Goal: Task Accomplishment & Management: Use online tool/utility

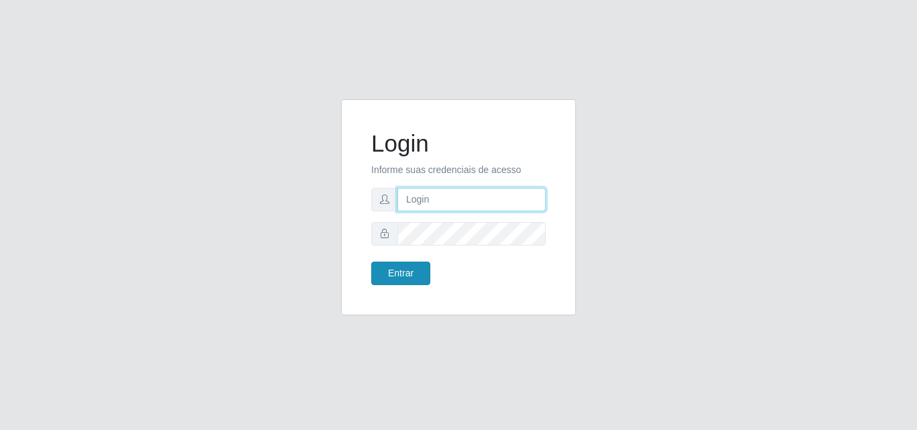
type input "[PERSON_NAME]"
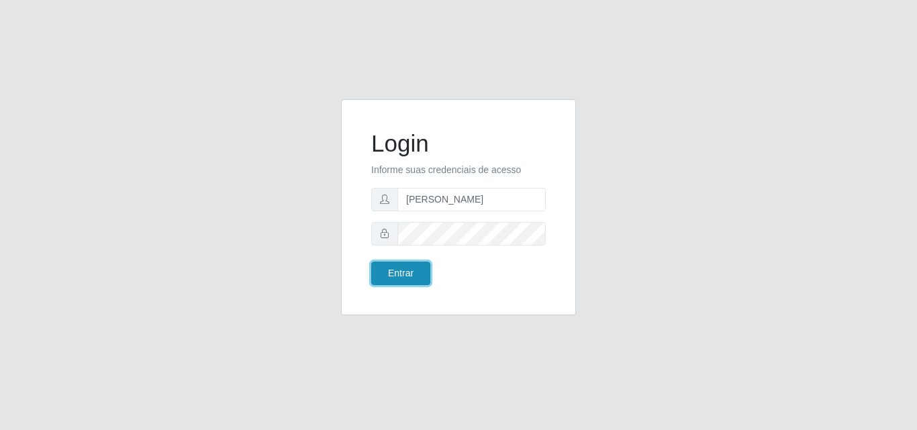
click at [394, 274] on button "Entrar" at bounding box center [400, 273] width 59 height 23
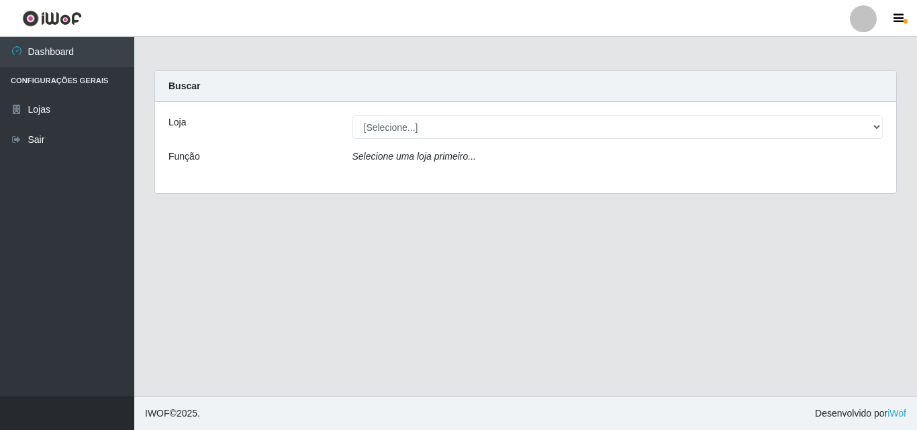
click at [900, 87] on div "Carregando... Buscar Loja [Selecione...] Supermercado [GEOGRAPHIC_DATA] - Unida…" at bounding box center [525, 140] width 763 height 140
click at [521, 142] on div "Loja [Selecione...] Supermercado [GEOGRAPHIC_DATA] - Unidade Centro Função Sele…" at bounding box center [525, 147] width 741 height 91
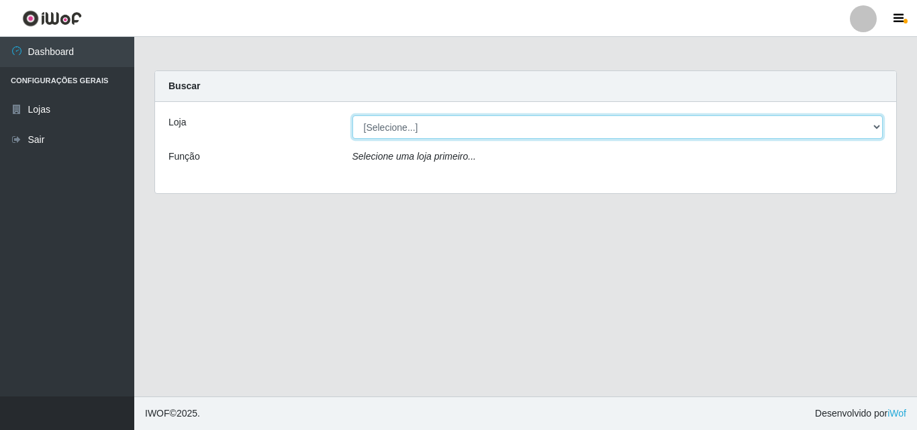
click at [538, 132] on select "[Selecione...] Supermercado [GEOGRAPHIC_DATA]" at bounding box center [617, 126] width 531 height 23
select select "166"
click at [352, 115] on select "[Selecione...] Supermercado [GEOGRAPHIC_DATA]" at bounding box center [617, 126] width 531 height 23
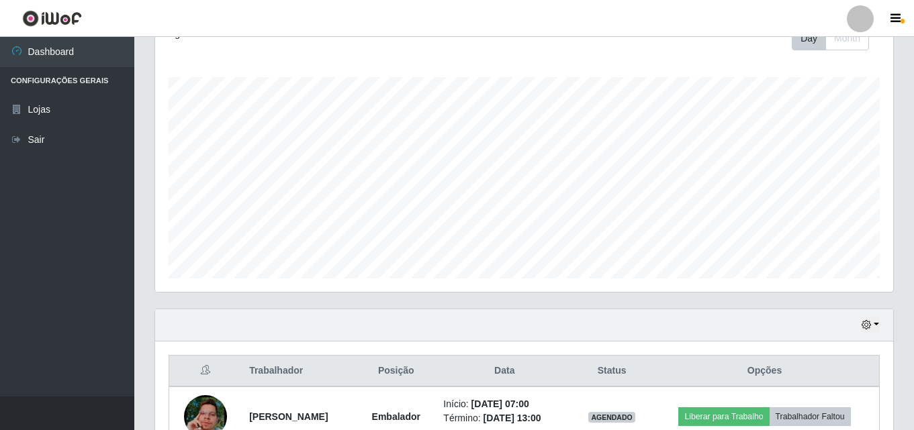
scroll to position [282, 0]
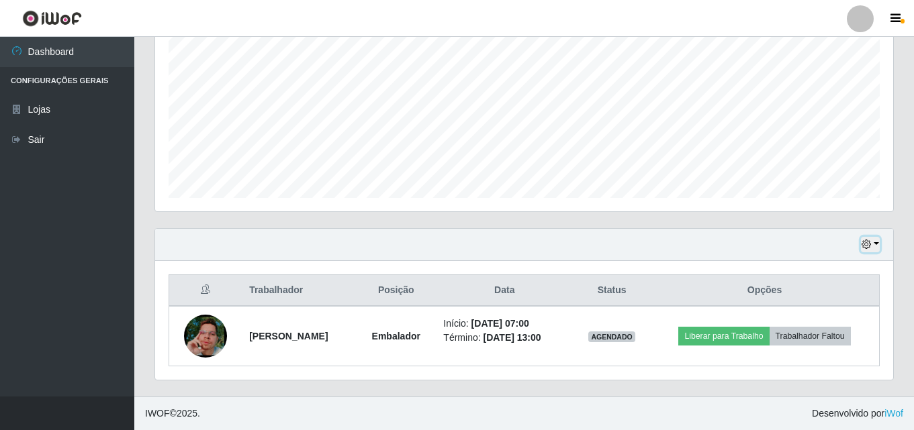
click at [867, 240] on icon "button" at bounding box center [865, 244] width 9 height 9
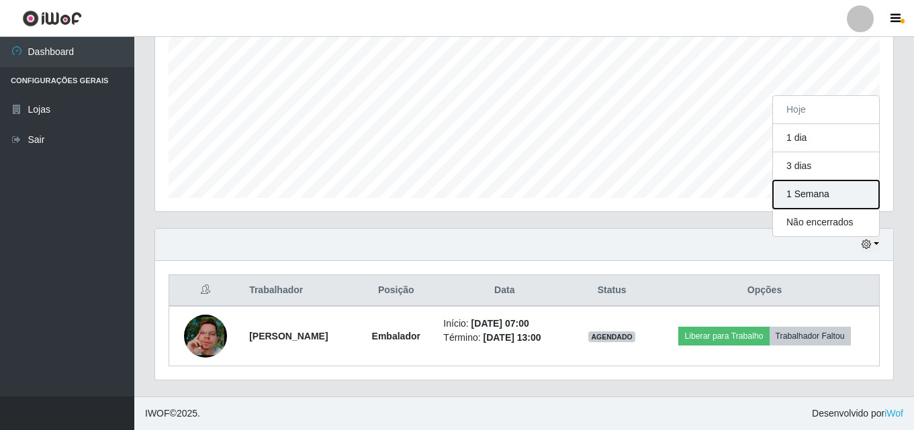
click at [855, 207] on button "1 Semana" at bounding box center [826, 195] width 106 height 28
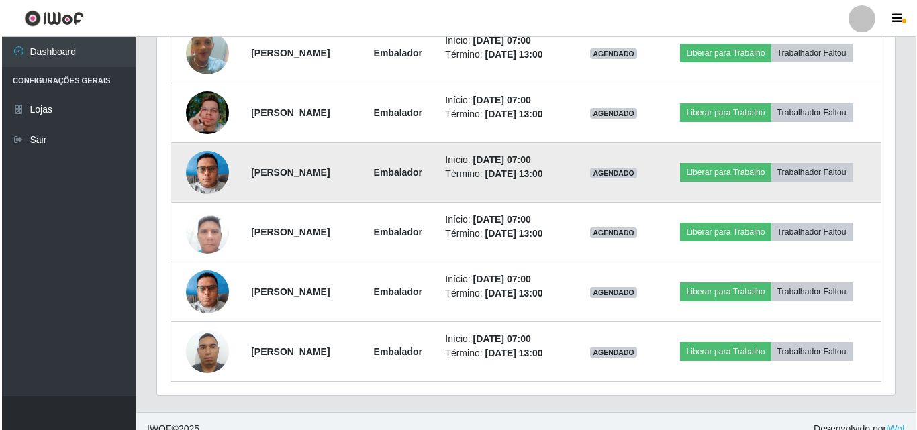
scroll to position [700, 0]
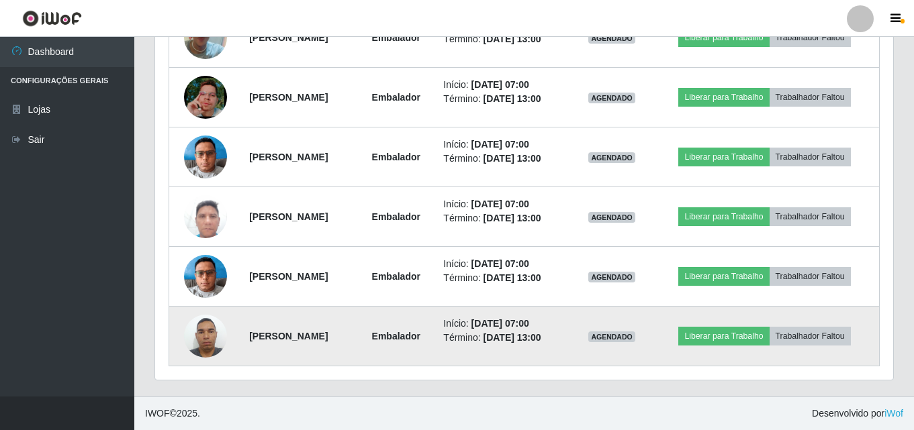
click at [196, 341] on img at bounding box center [205, 335] width 43 height 57
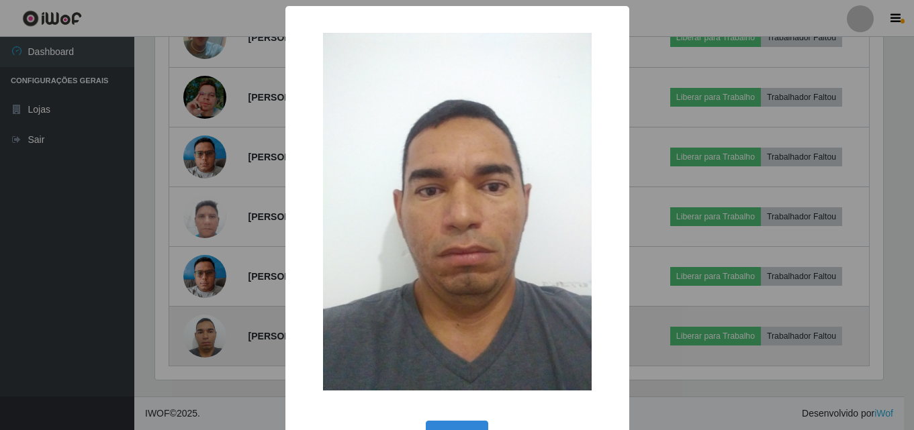
scroll to position [279, 731]
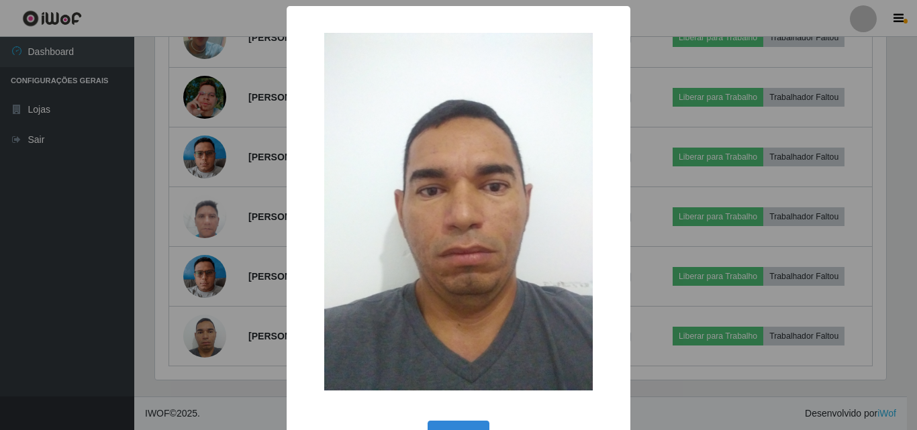
click at [130, 306] on div "× OK Cancel" at bounding box center [458, 215] width 917 height 430
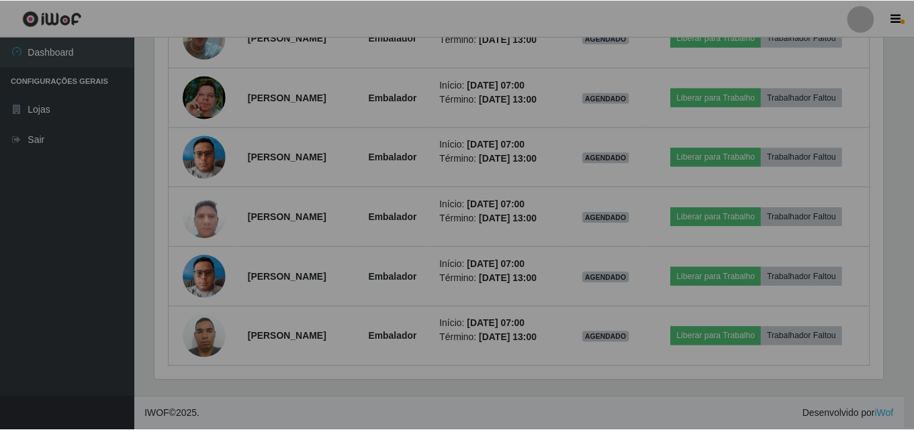
scroll to position [279, 738]
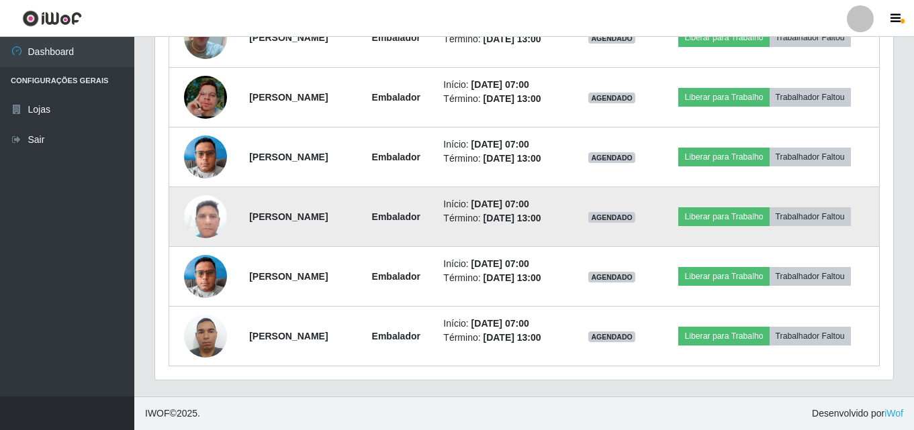
click at [188, 230] on img at bounding box center [205, 216] width 43 height 57
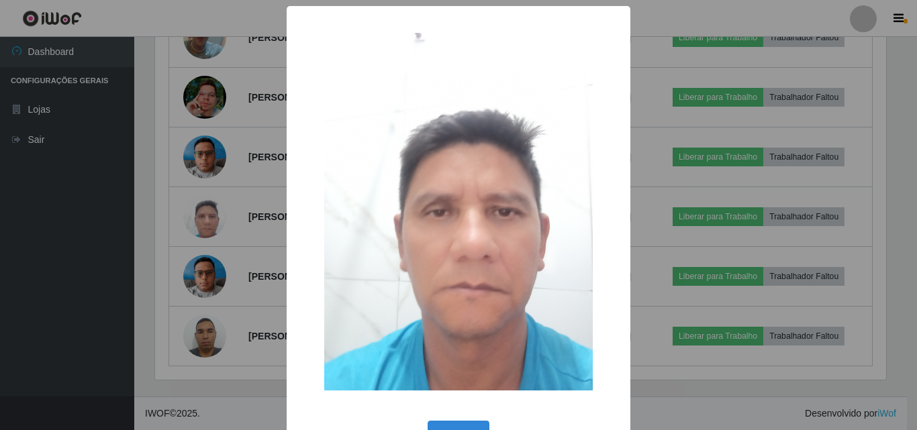
click at [142, 258] on div "× OK Cancel" at bounding box center [458, 215] width 917 height 430
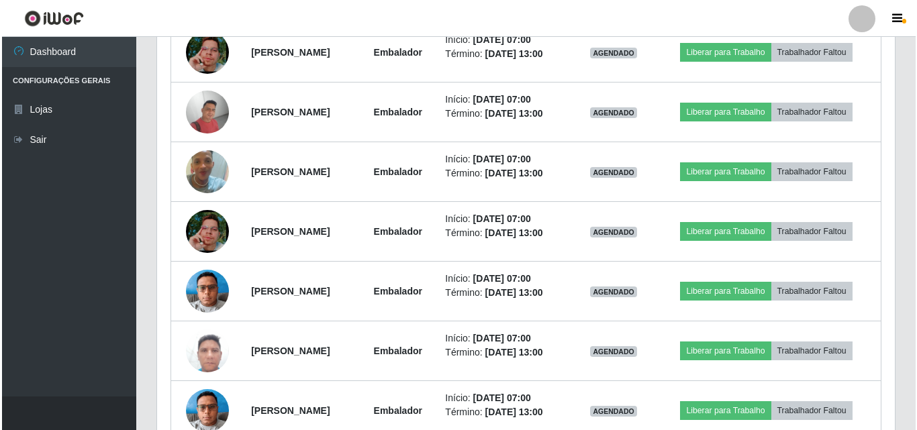
scroll to position [499, 0]
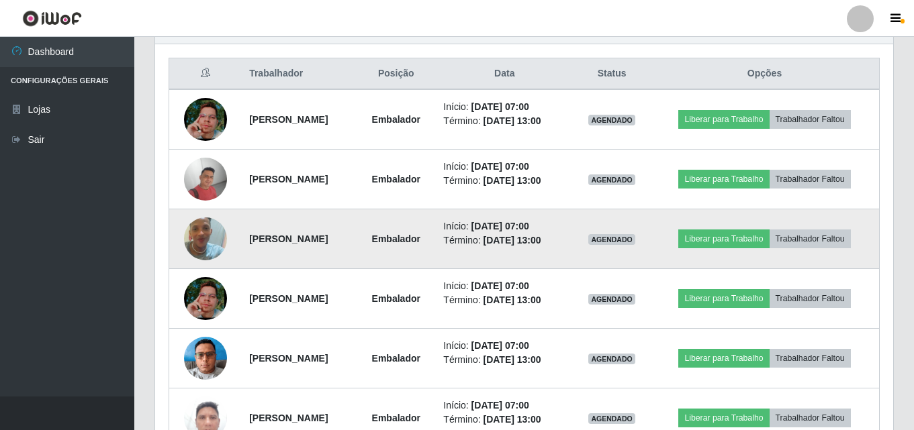
click at [193, 228] on img at bounding box center [205, 239] width 43 height 77
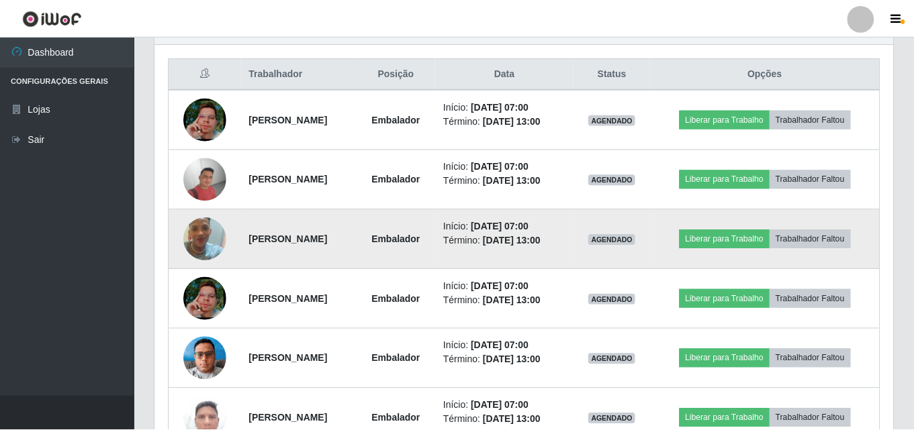
scroll to position [279, 731]
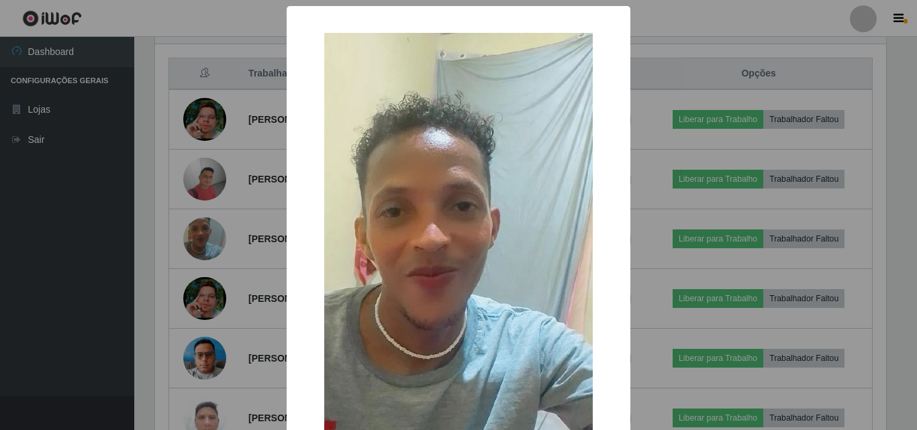
click at [146, 191] on div "× OK Cancel" at bounding box center [458, 215] width 917 height 430
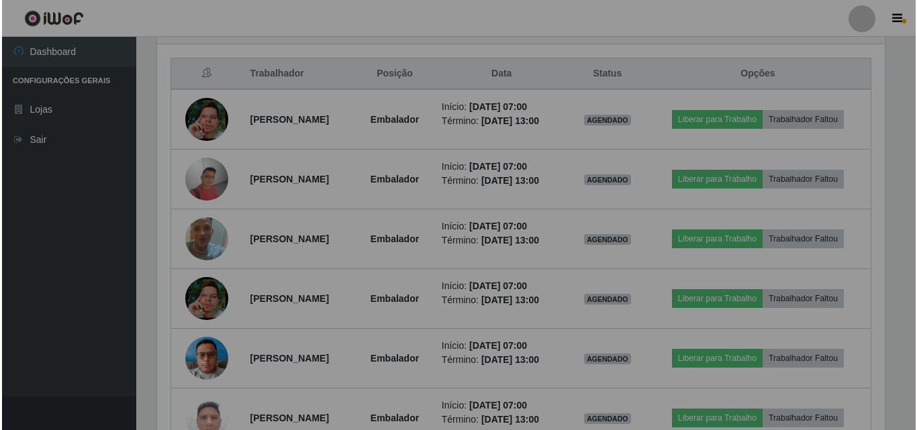
scroll to position [279, 738]
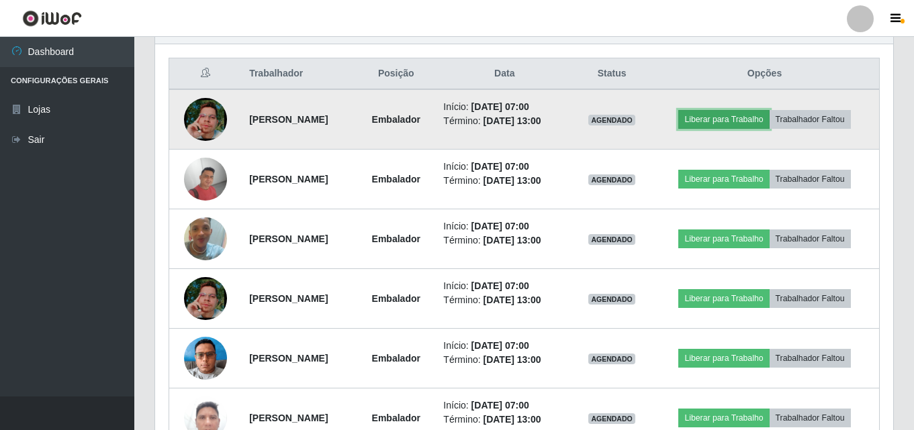
click at [763, 110] on button "Liberar para Trabalho" at bounding box center [723, 119] width 91 height 19
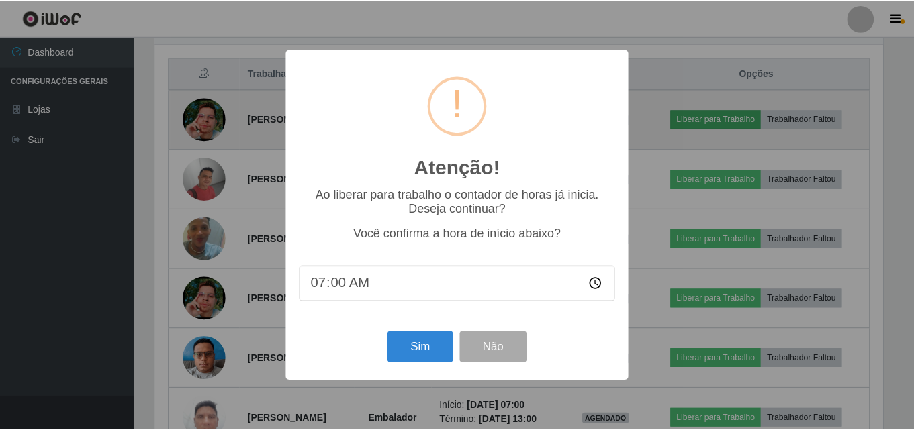
scroll to position [279, 731]
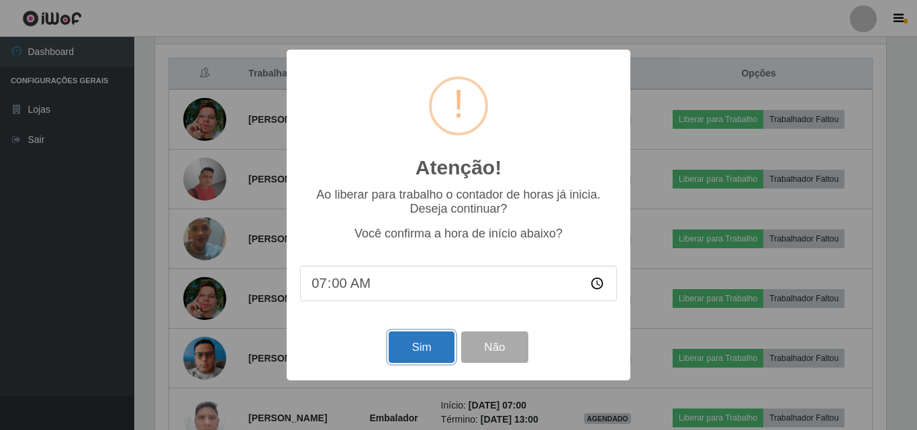
click at [438, 338] on button "Sim" at bounding box center [421, 348] width 65 height 32
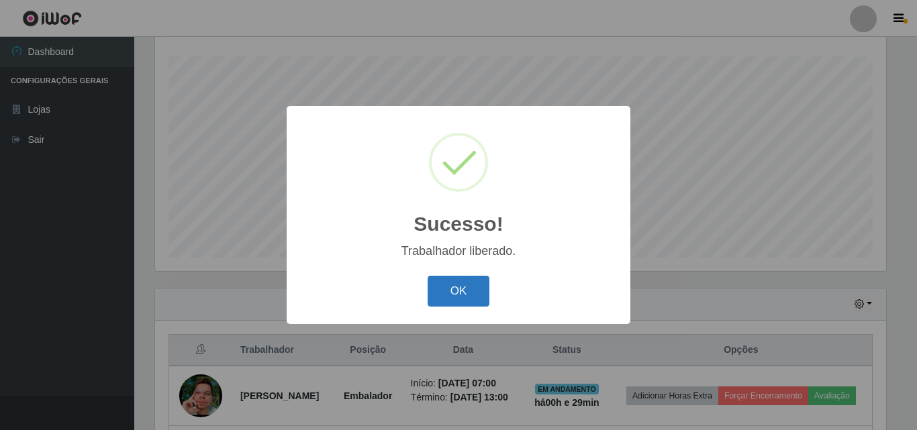
click at [469, 293] on button "OK" at bounding box center [459, 292] width 62 height 32
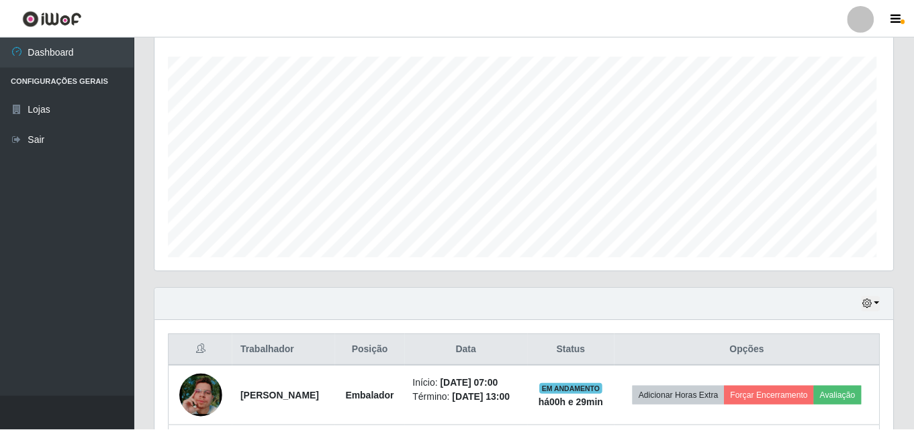
scroll to position [279, 738]
